Goal: Task Accomplishment & Management: Complete application form

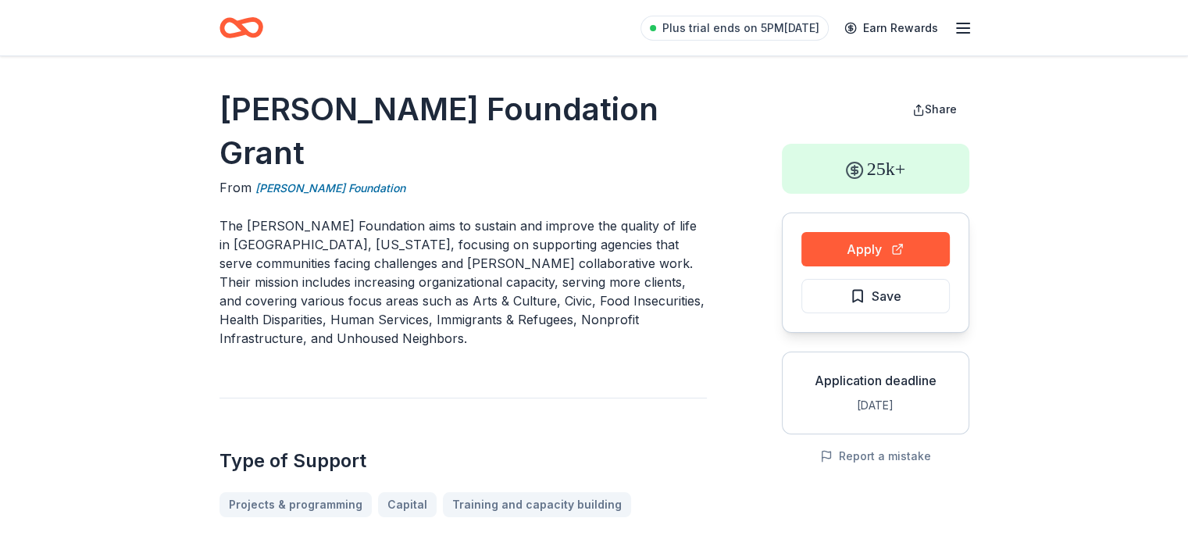
drag, startPoint x: 552, startPoint y: 109, endPoint x: 219, endPoint y: 111, distance: 333.5
click at [219, 111] on h1 "[PERSON_NAME] Foundation Grant" at bounding box center [462, 130] width 487 height 87
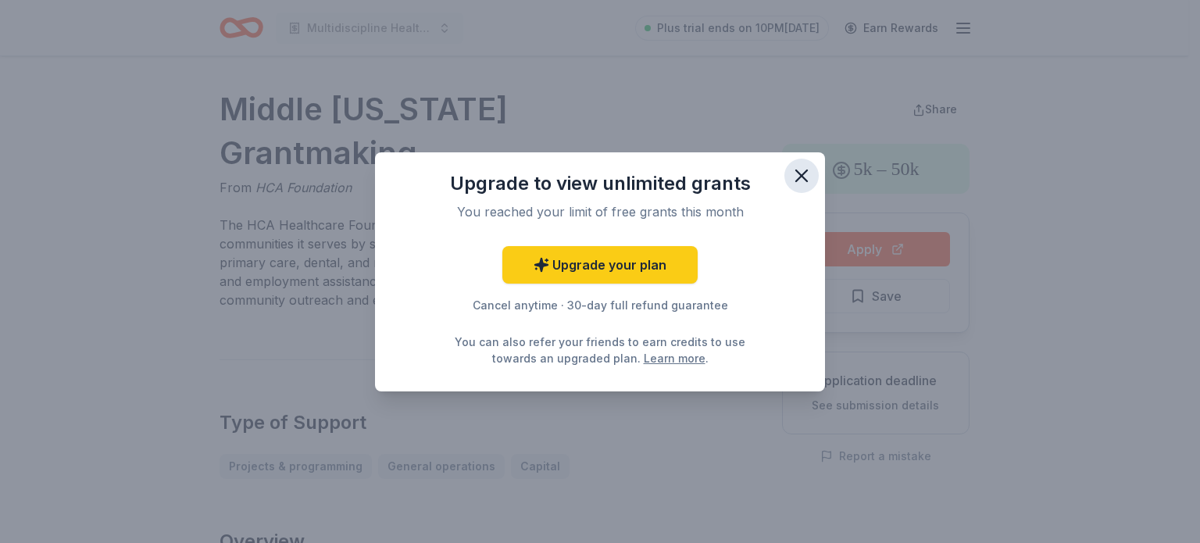
click at [794, 178] on icon "button" at bounding box center [801, 176] width 22 height 22
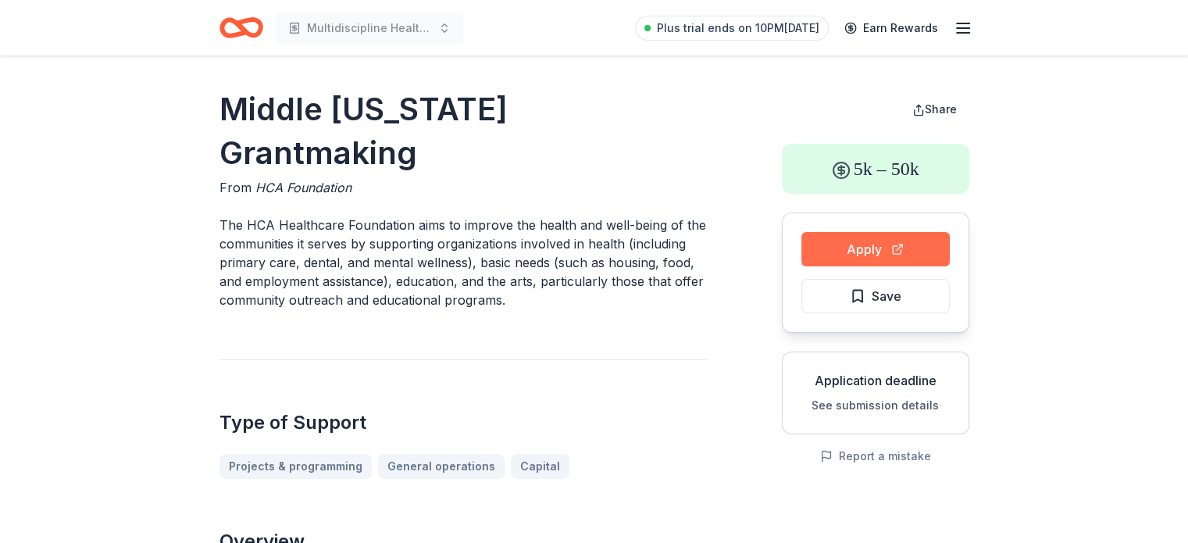
click at [835, 259] on button "Apply" at bounding box center [875, 249] width 148 height 34
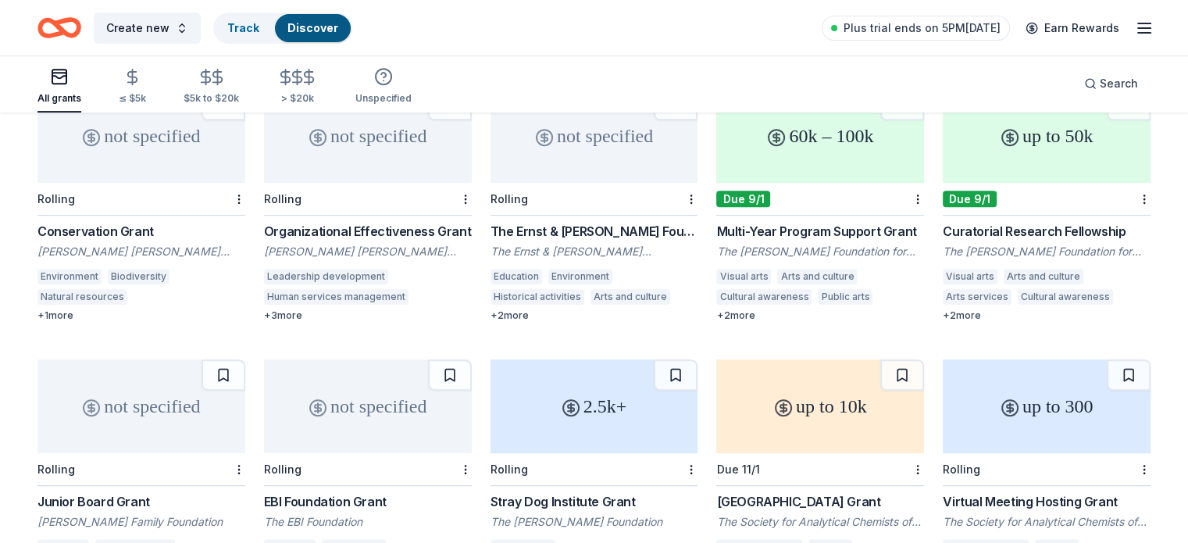
scroll to position [691, 0]
